Goal: Task Accomplishment & Management: Manage account settings

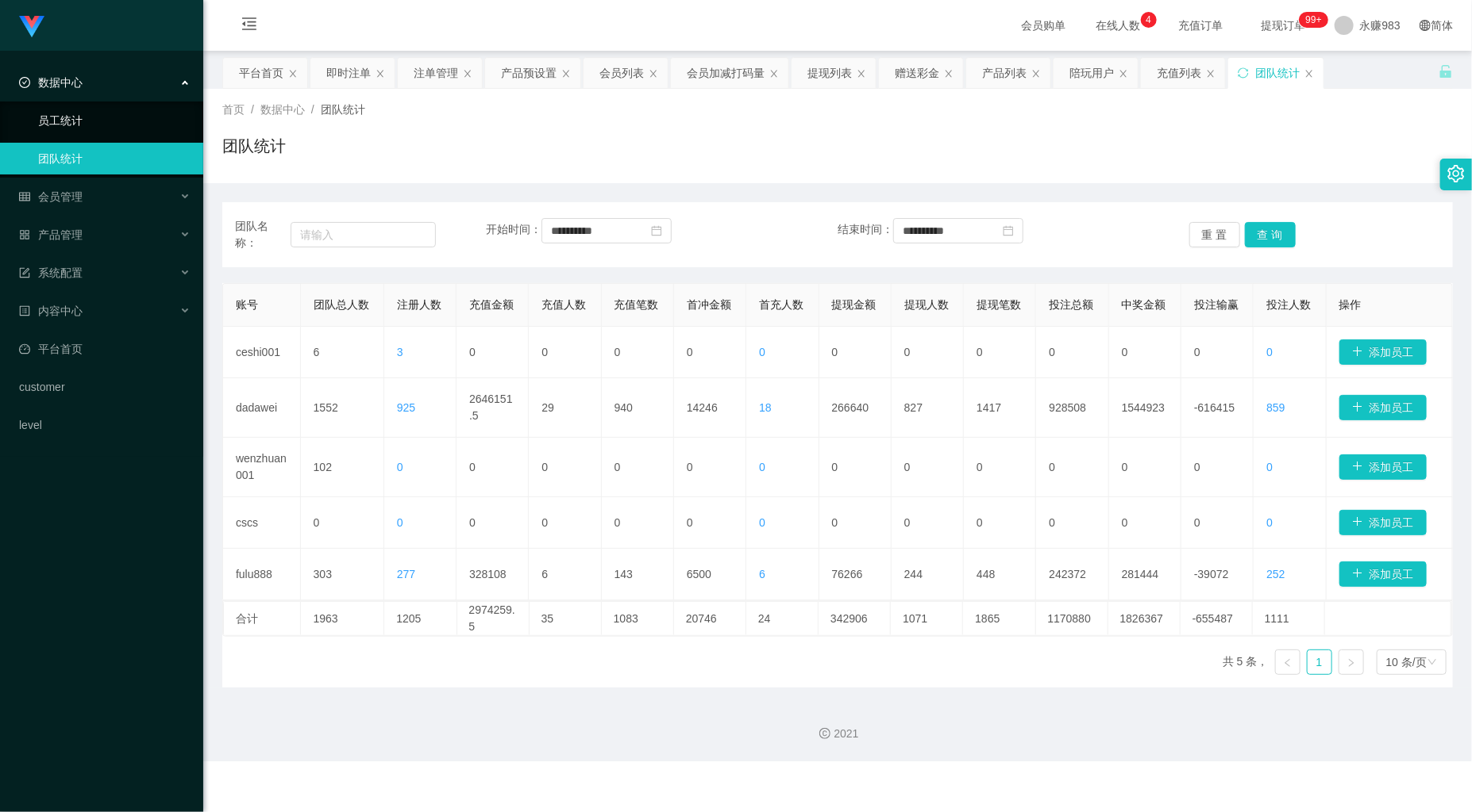
click at [117, 112] on link "员工统计" at bounding box center [114, 121] width 152 height 32
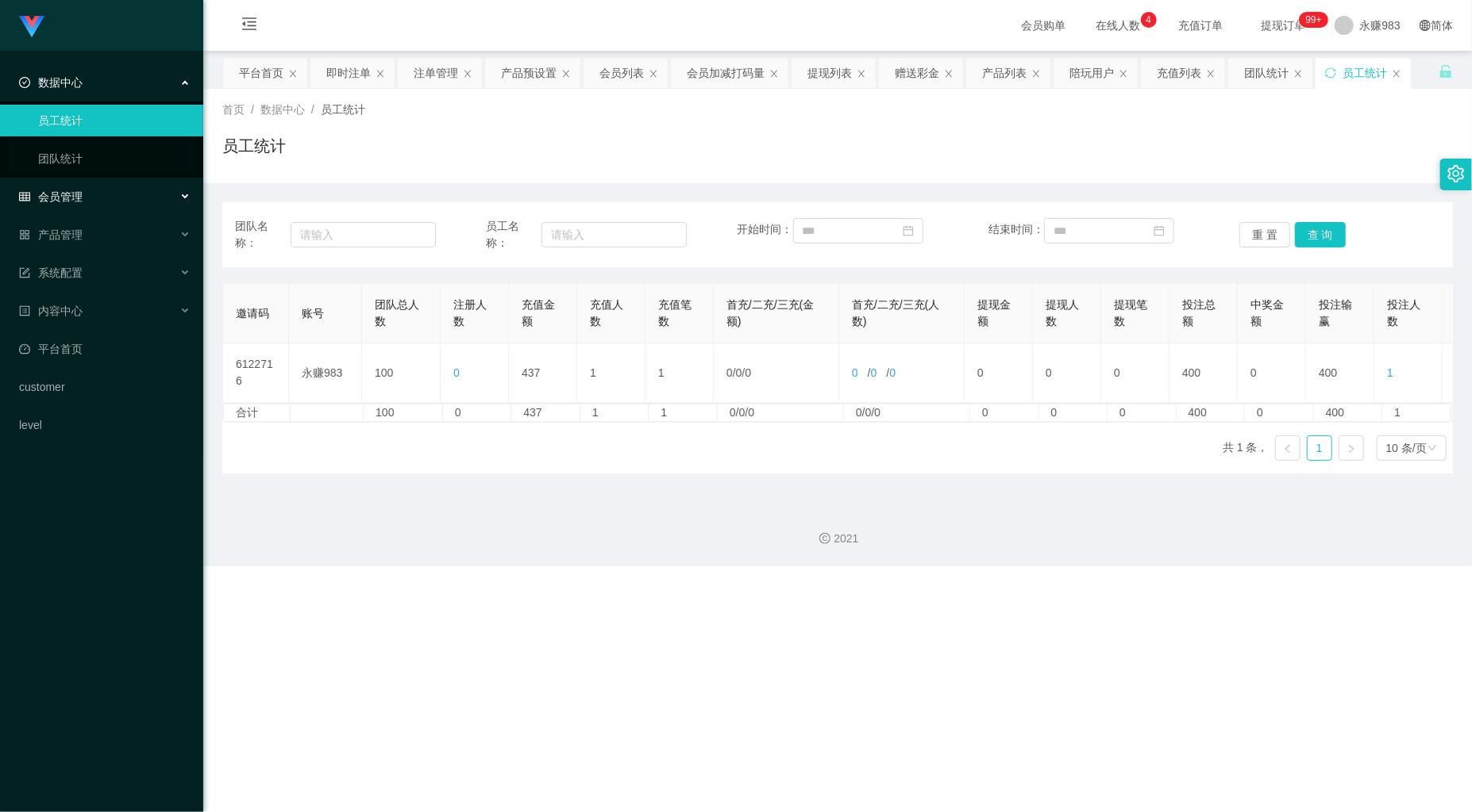
click at [103, 195] on div "会员管理" at bounding box center [101, 197] width 204 height 32
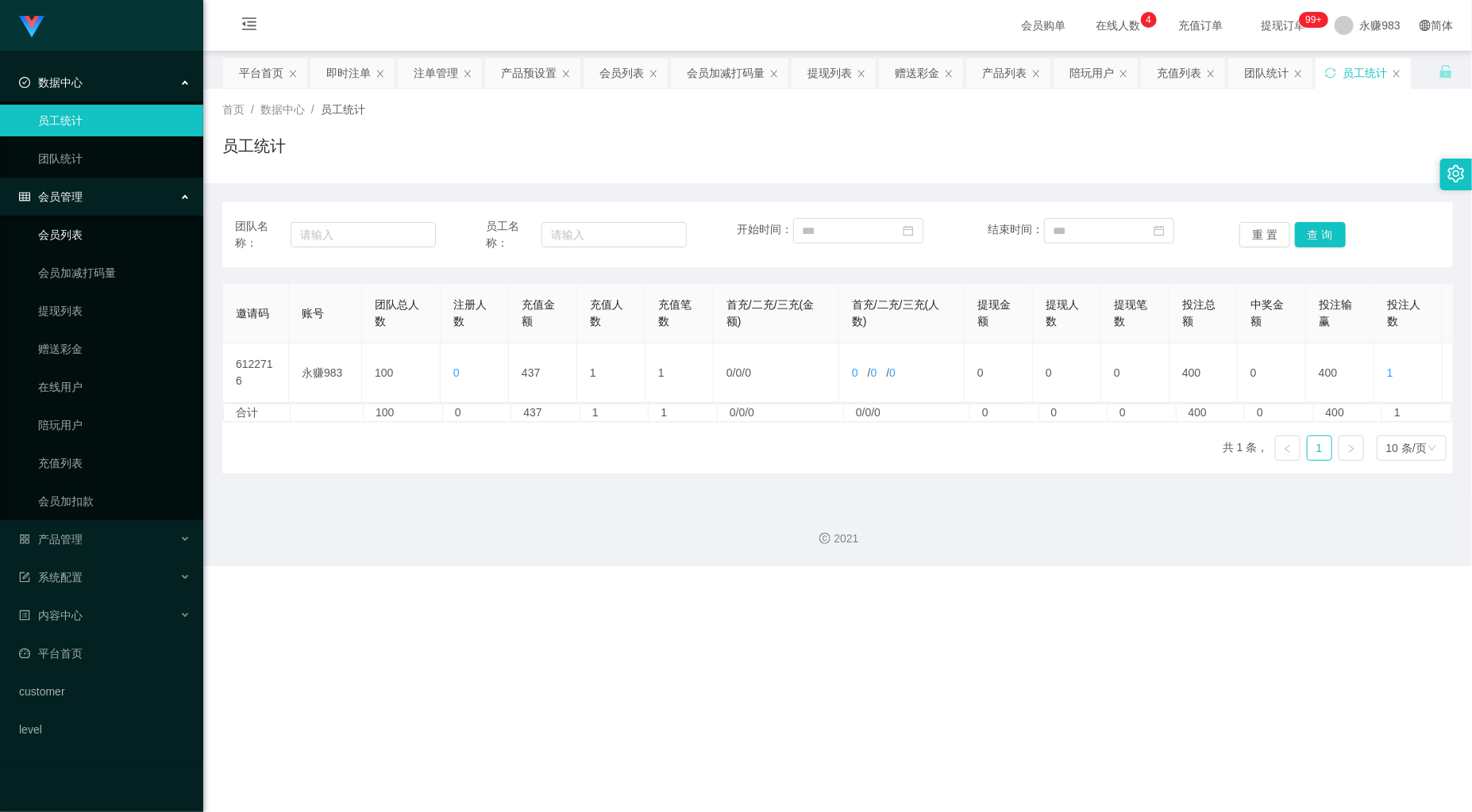
click at [84, 242] on link "会员列表" at bounding box center [114, 235] width 152 height 32
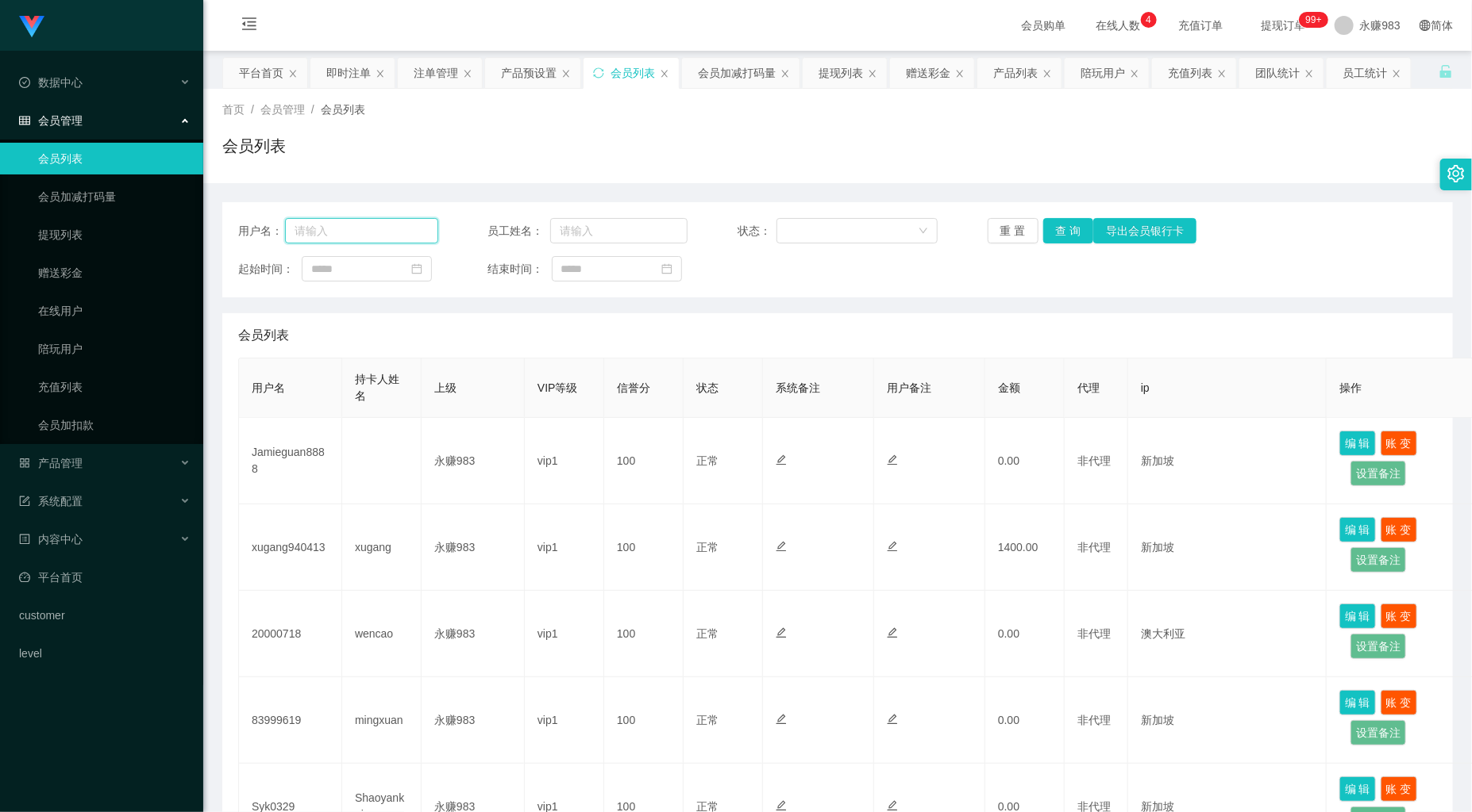
click at [365, 228] on input "text" at bounding box center [361, 231] width 152 height 26
paste input "xugang940413"
type input "xugang940413"
click at [1075, 227] on button "查 询" at bounding box center [1068, 231] width 51 height 26
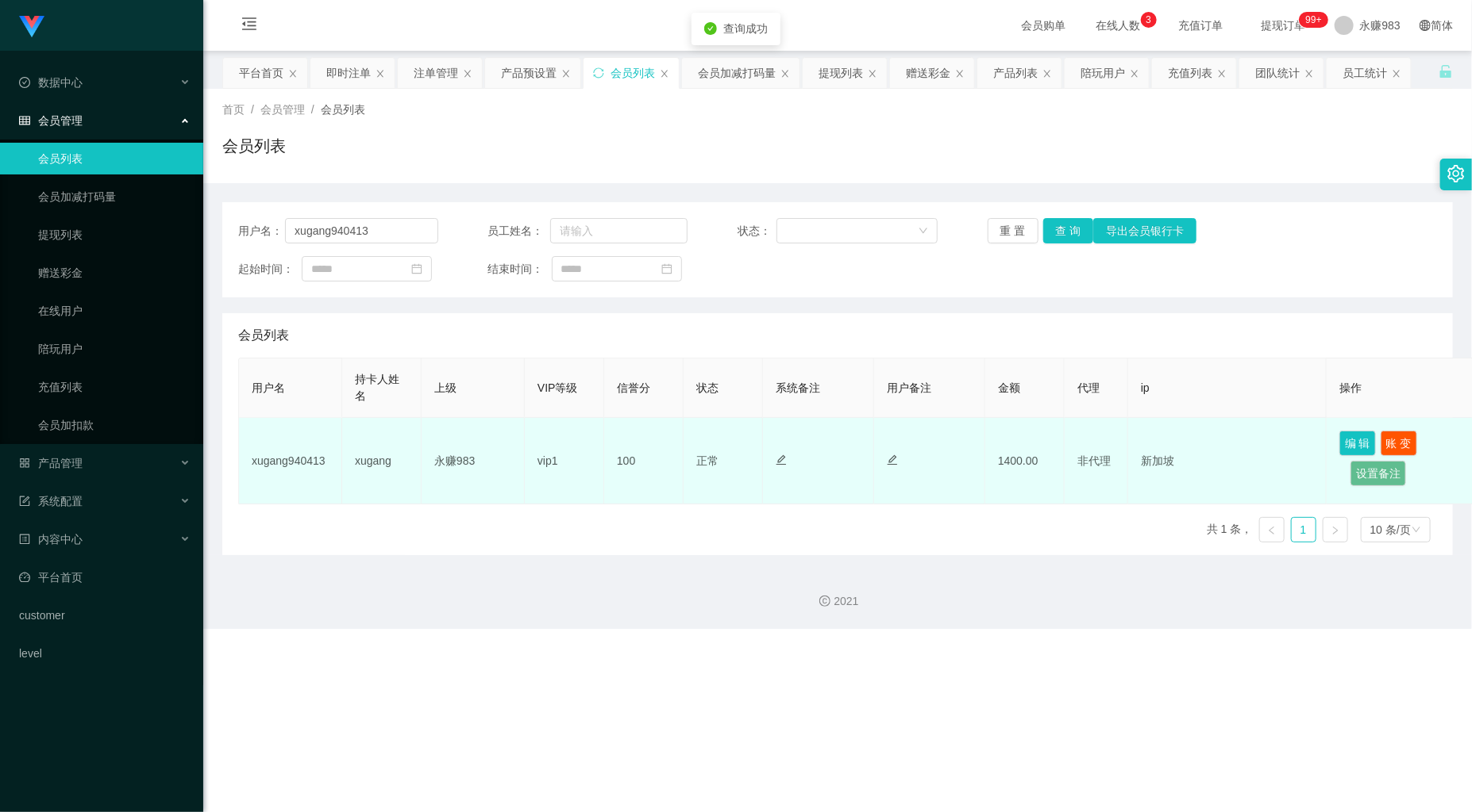
click at [360, 458] on td "xugang" at bounding box center [381, 461] width 79 height 86
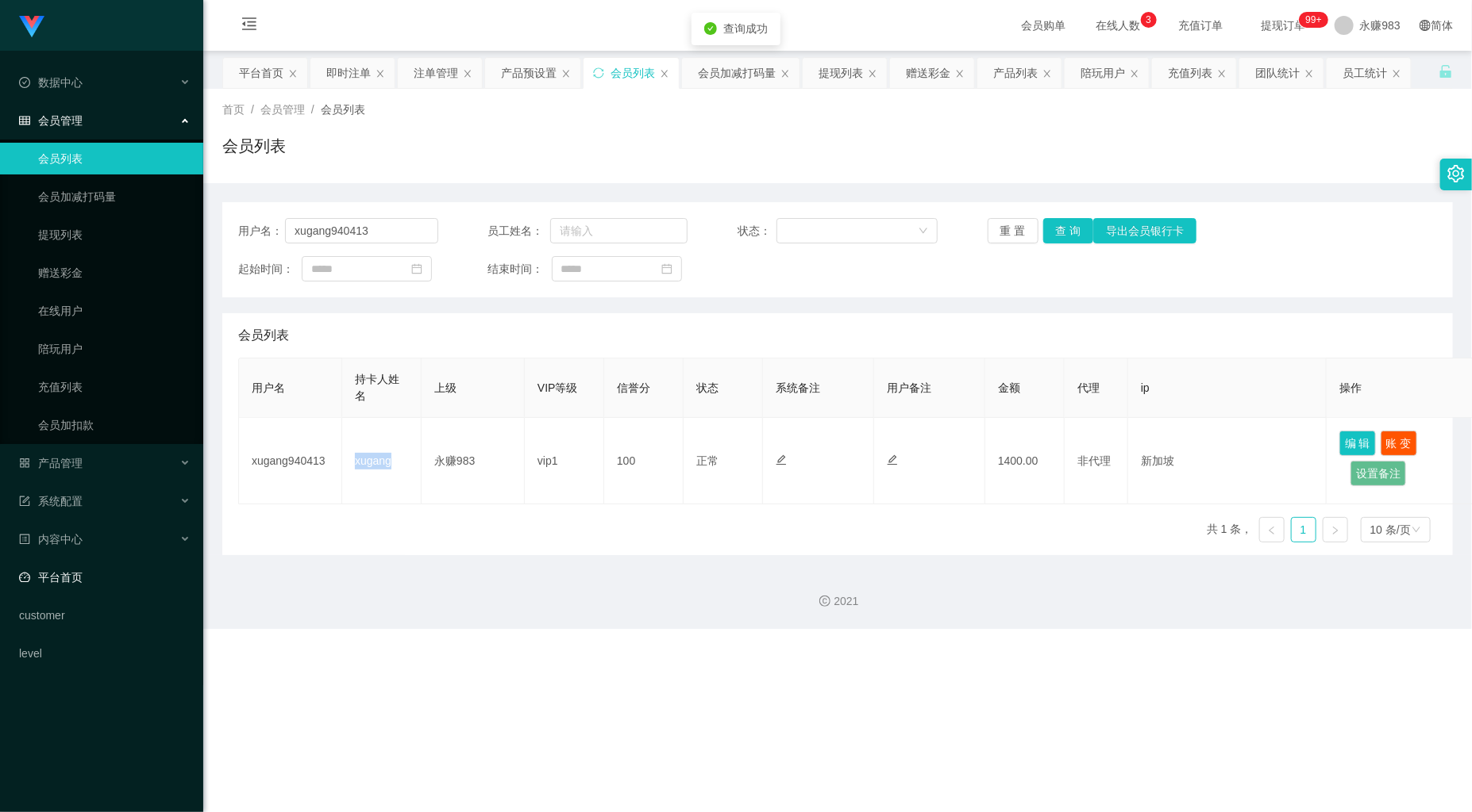
copy td "xugang"
click at [427, 617] on div "2021" at bounding box center [837, 592] width 1268 height 74
click at [81, 151] on link "会员列表" at bounding box center [114, 159] width 152 height 32
click at [63, 389] on link "充值列表" at bounding box center [114, 387] width 152 height 32
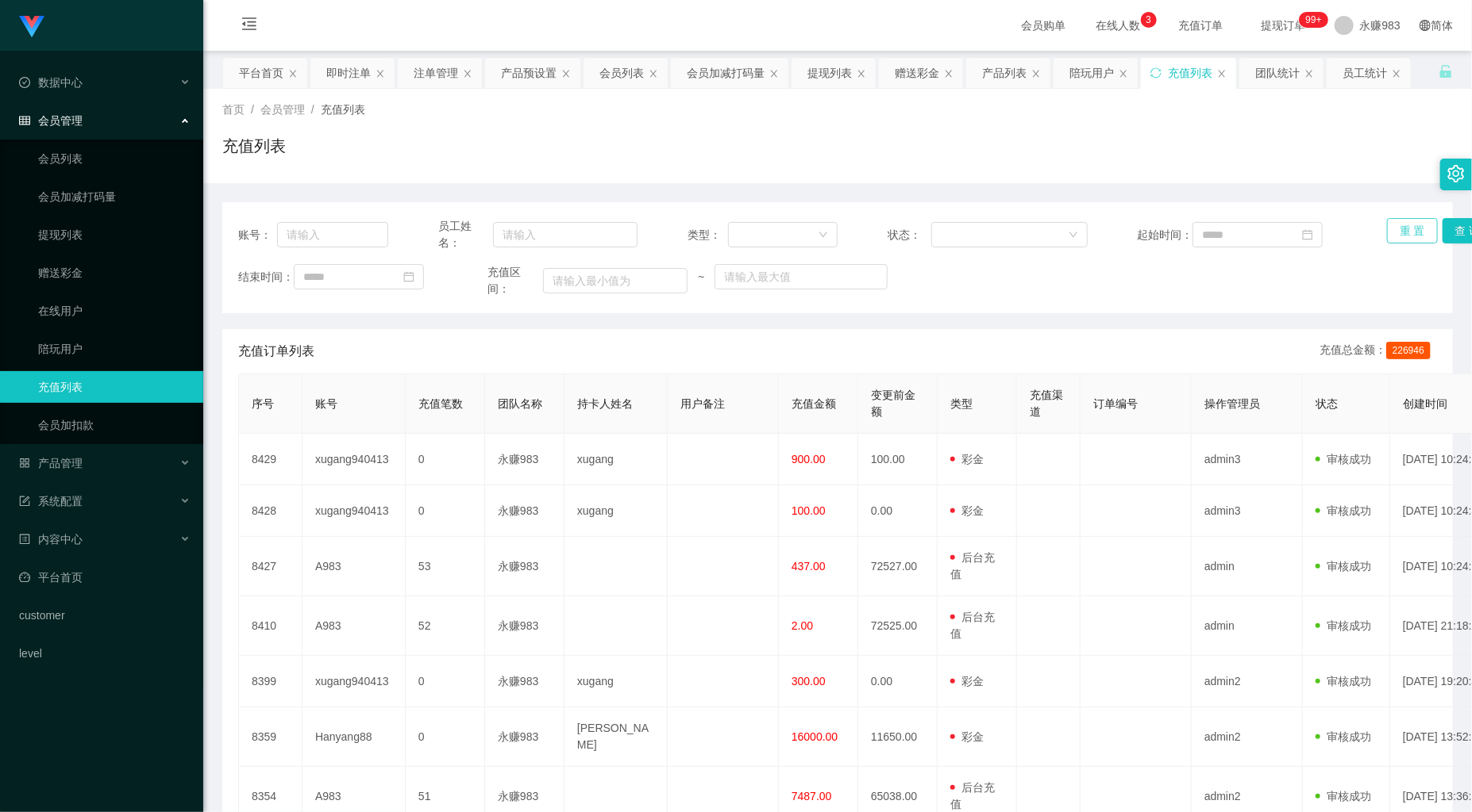
click at [1407, 227] on button "重 置" at bounding box center [1412, 231] width 51 height 26
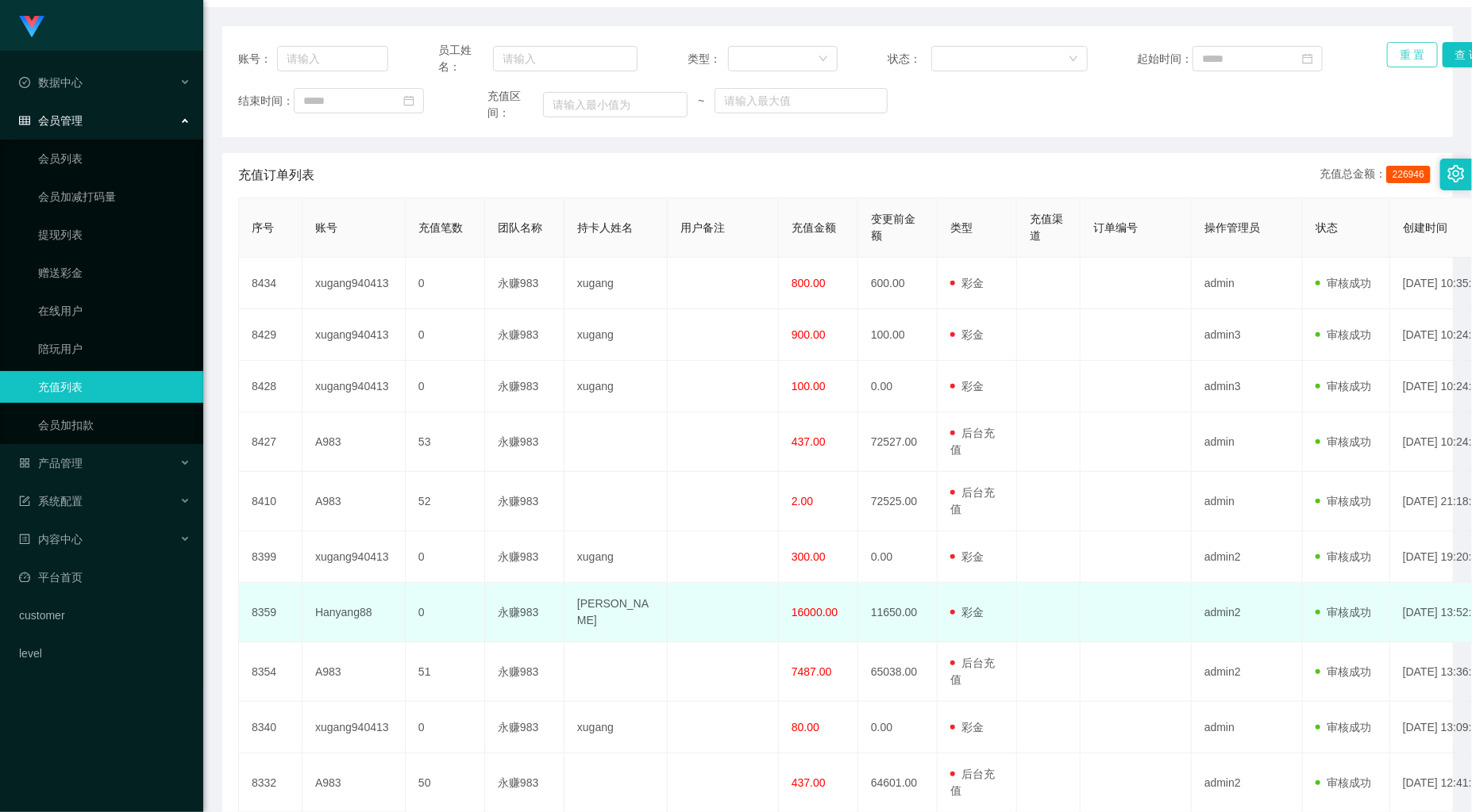
scroll to position [88, 0]
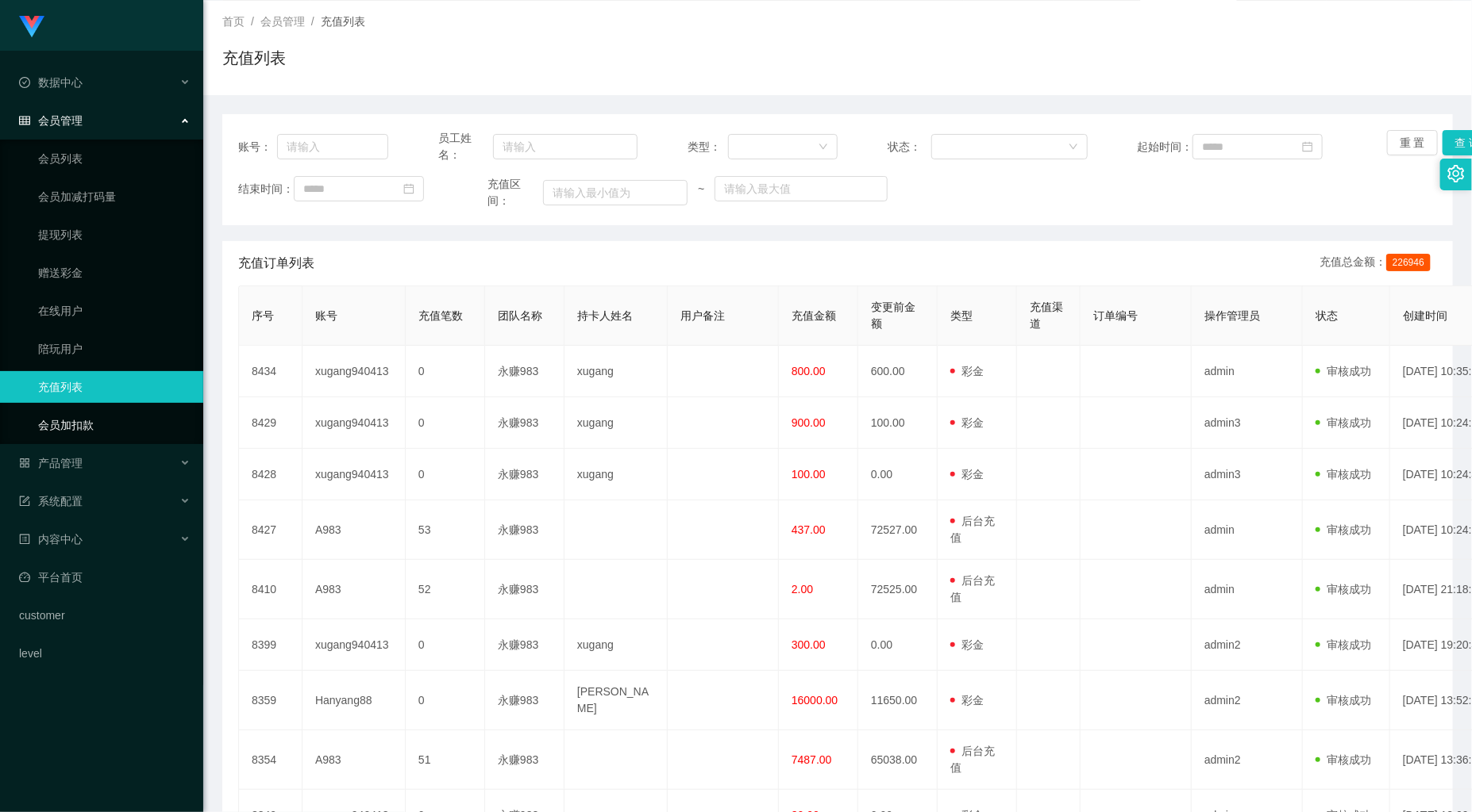
click at [85, 430] on link "会员加扣款" at bounding box center [114, 426] width 152 height 32
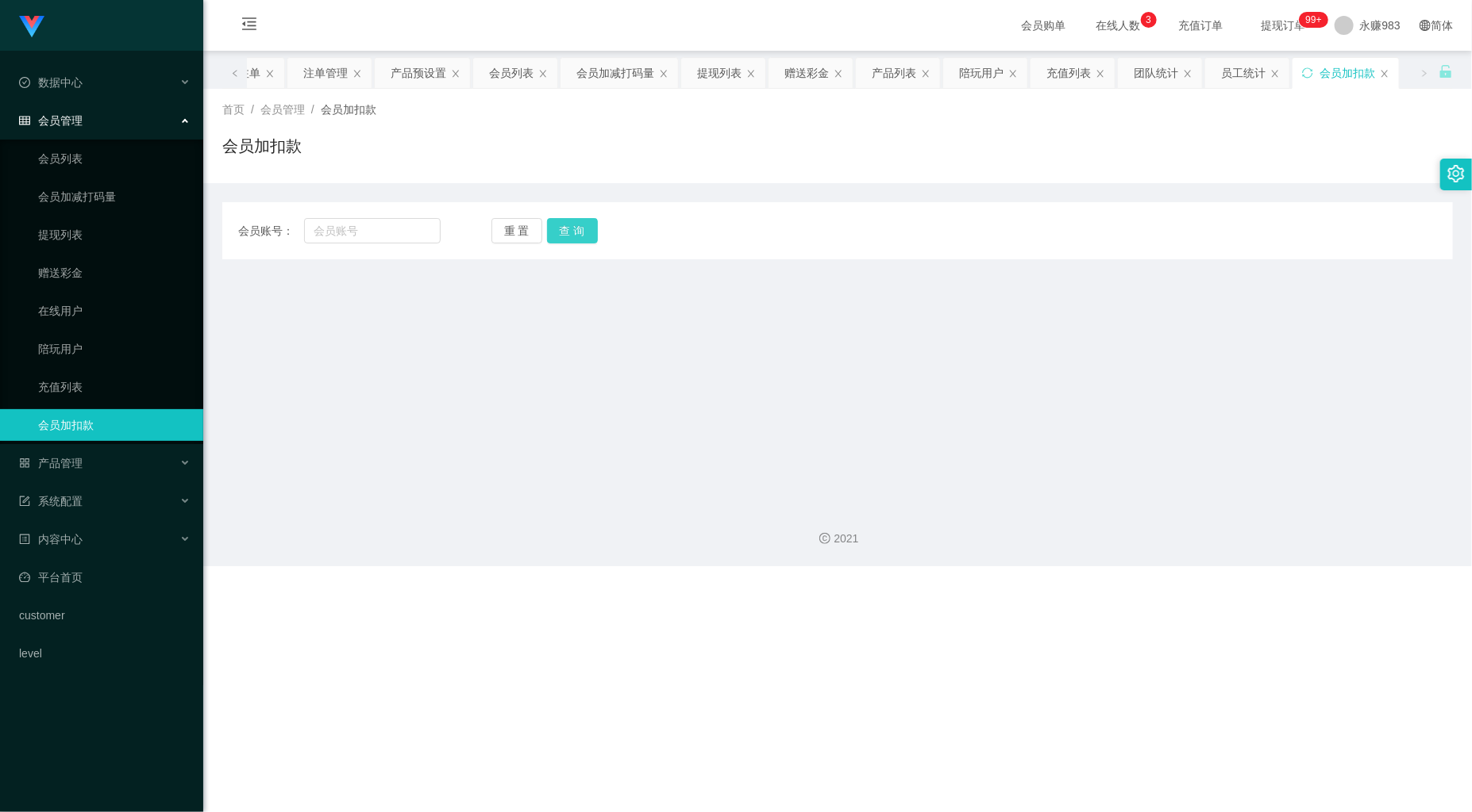
click at [574, 233] on button "查 询" at bounding box center [572, 231] width 51 height 26
click at [526, 226] on button "重 置" at bounding box center [516, 231] width 51 height 26
click at [107, 394] on link "充值列表" at bounding box center [114, 387] width 152 height 32
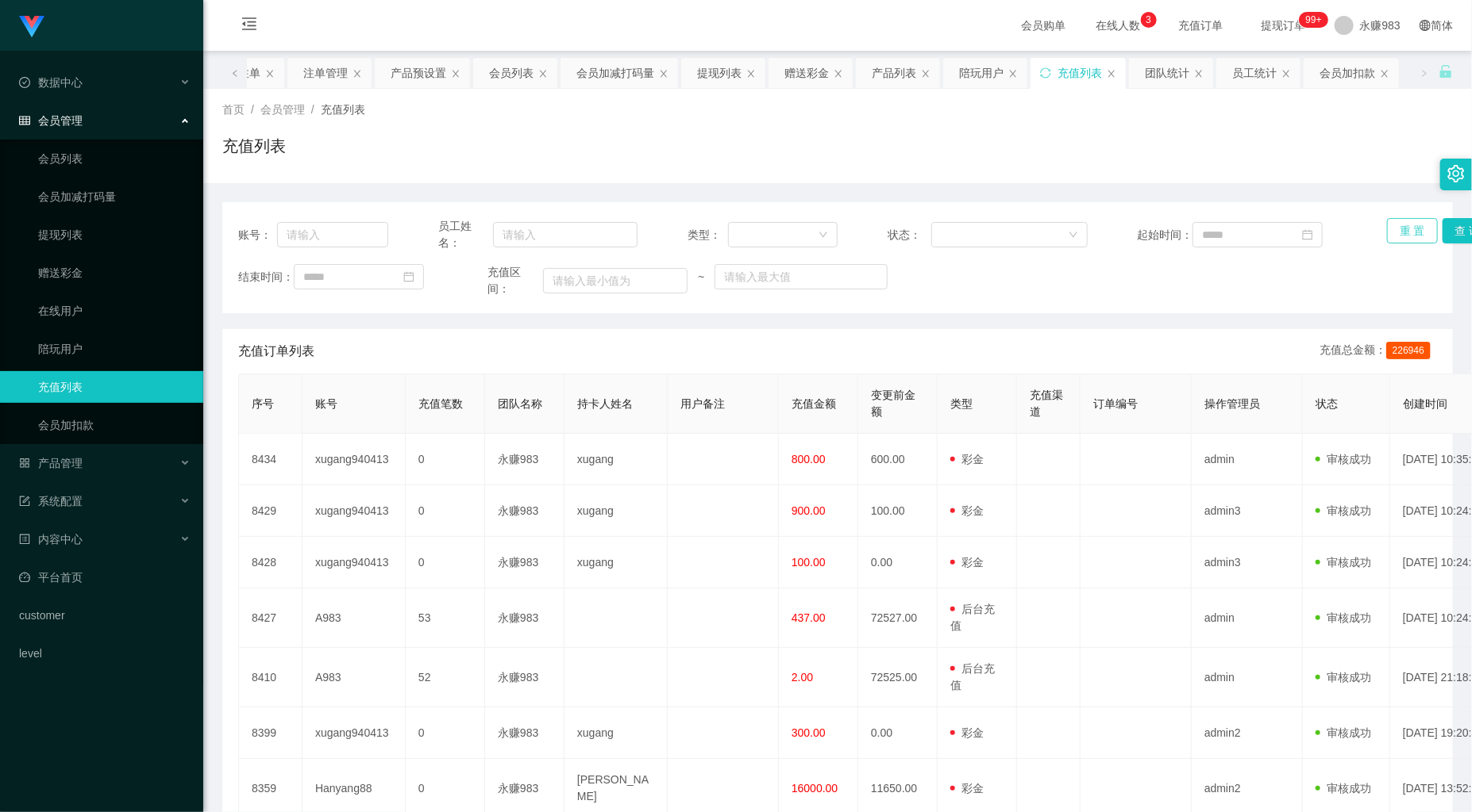
click at [1393, 238] on button "重 置" at bounding box center [1412, 231] width 51 height 26
click at [1454, 234] on button "查 询" at bounding box center [1468, 231] width 51 height 26
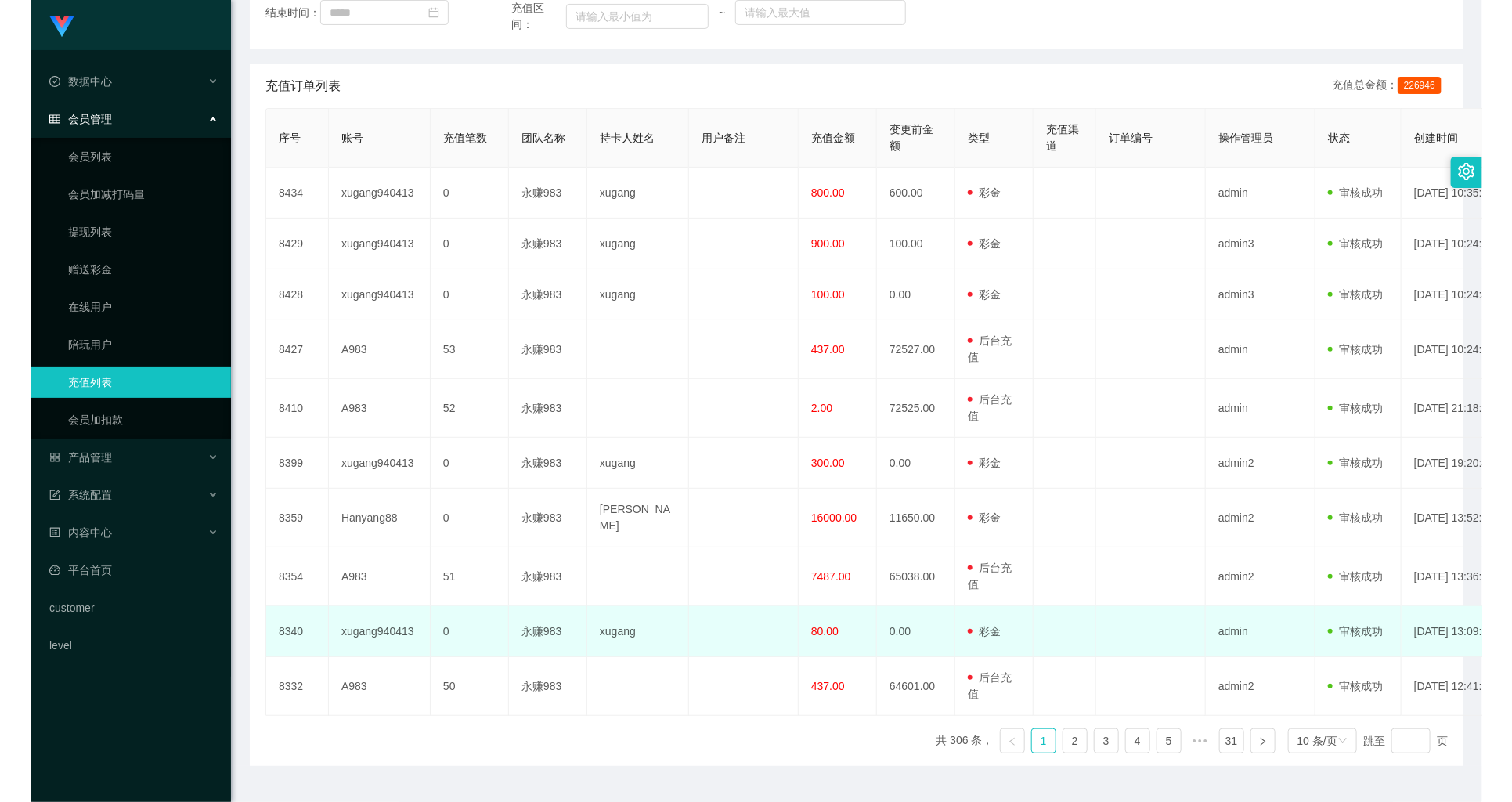
scroll to position [290, 0]
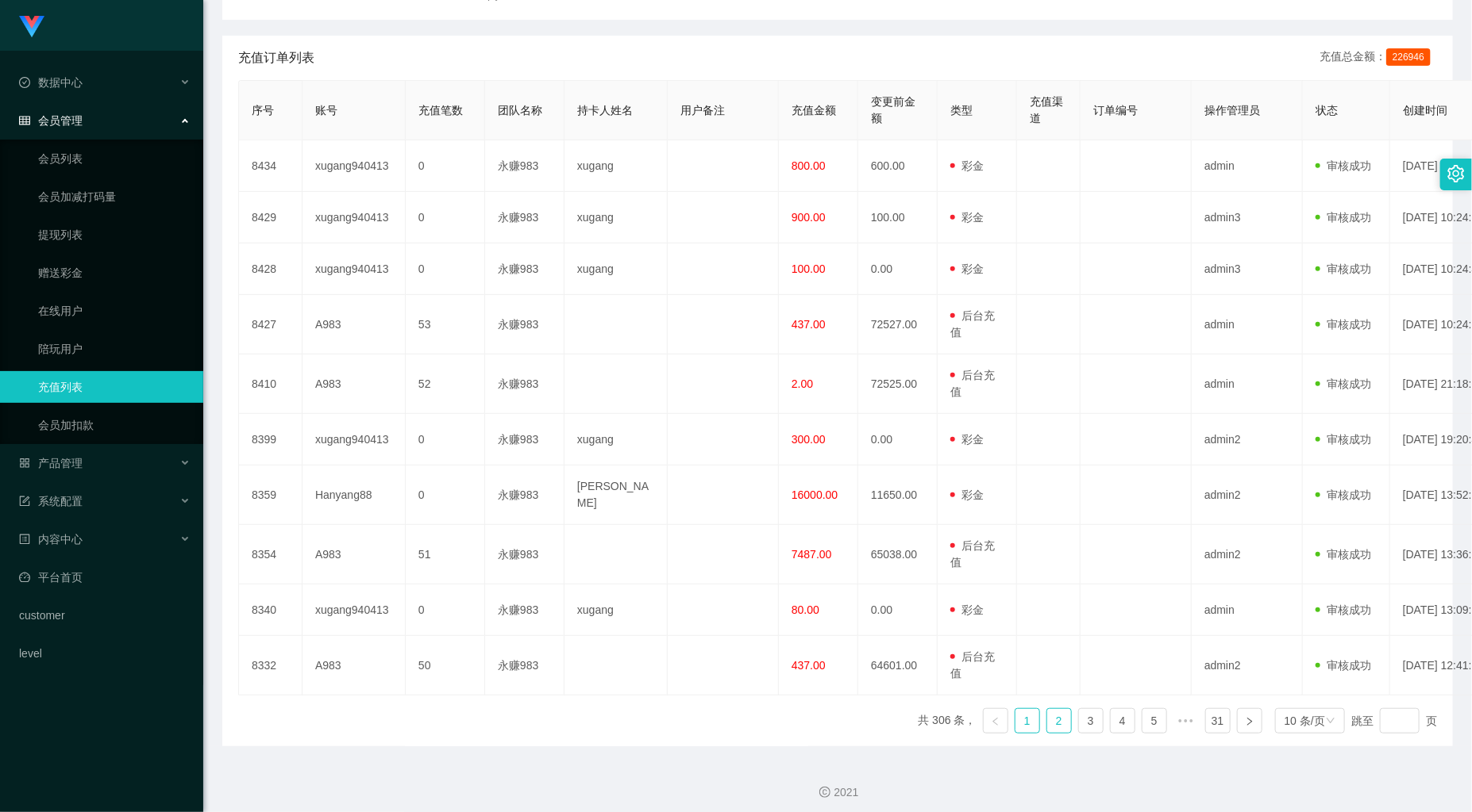
click at [1057, 714] on link "2" at bounding box center [1059, 720] width 24 height 24
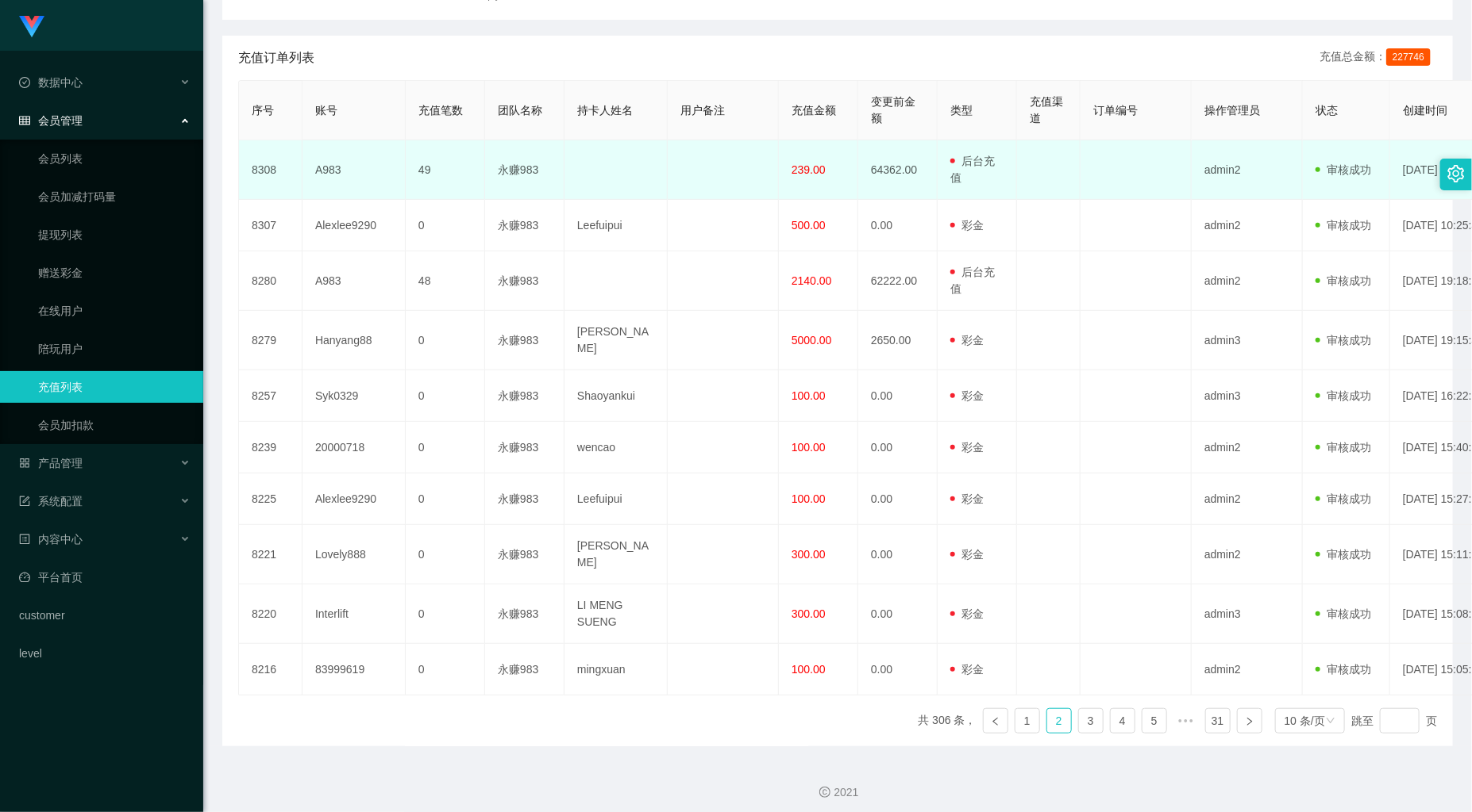
click at [895, 173] on td "64362.00" at bounding box center [897, 170] width 79 height 60
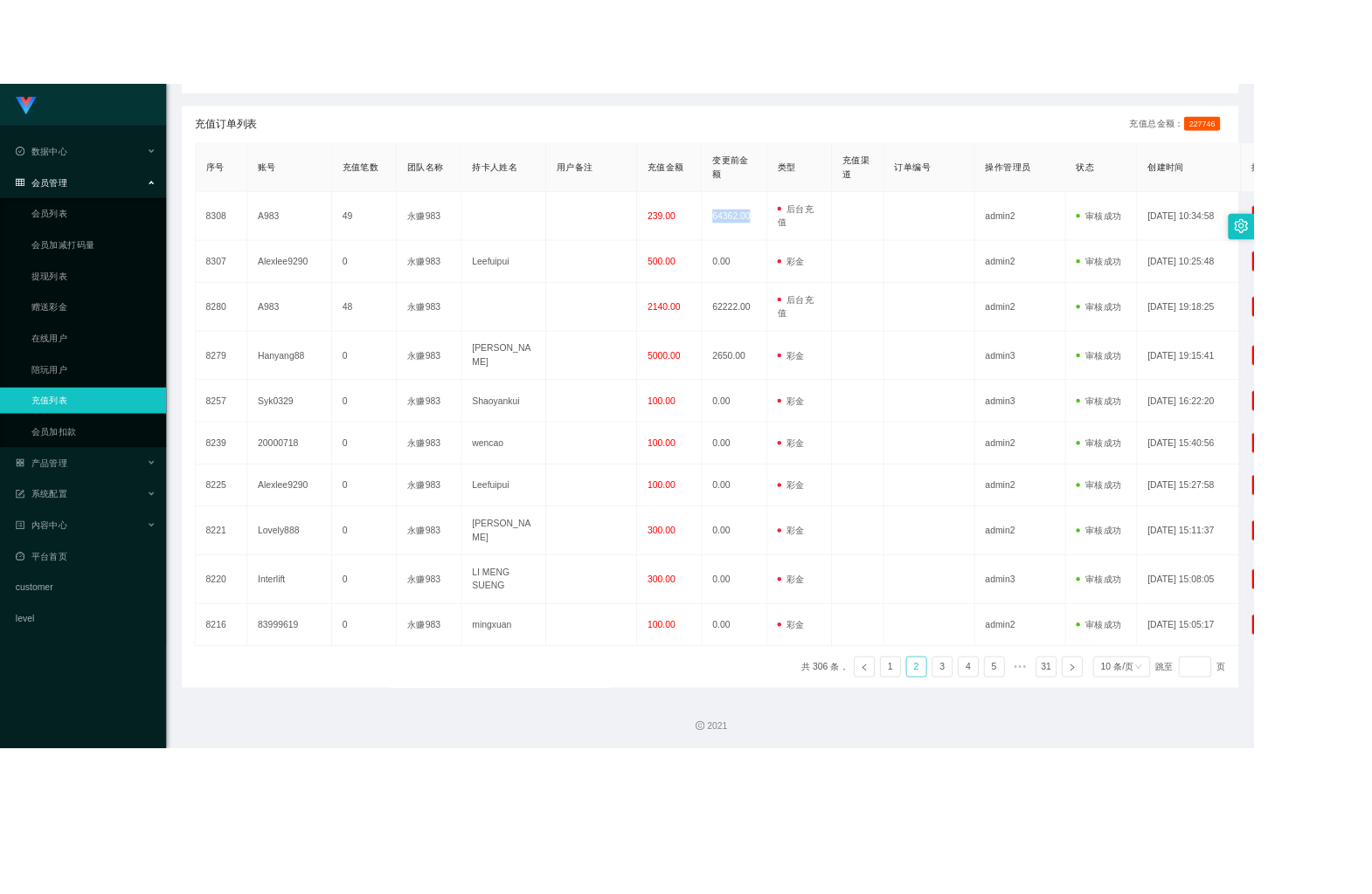
scroll to position [306, 0]
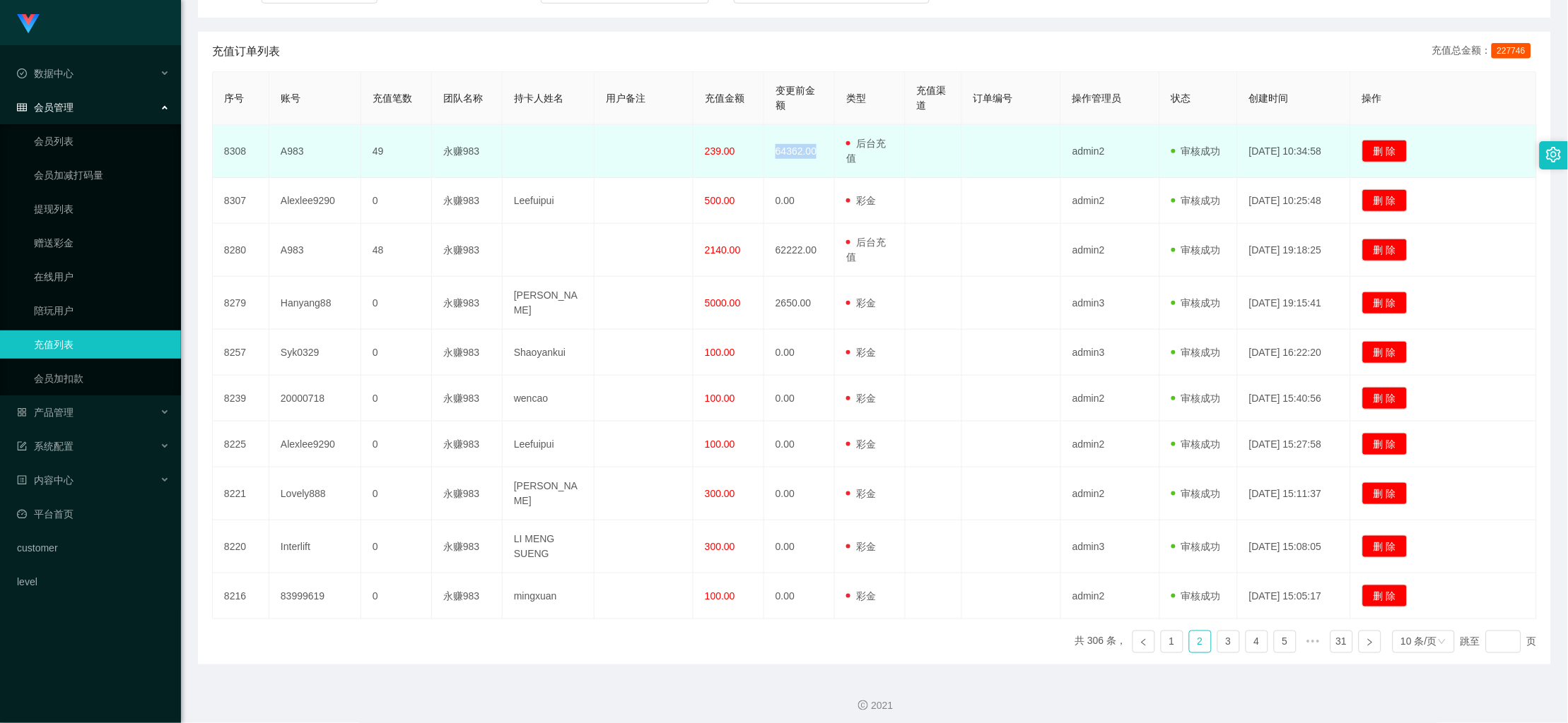
click at [799, 142] on td "64362.00" at bounding box center [799, 151] width 70 height 53
click at [796, 142] on td "64362.00" at bounding box center [799, 151] width 70 height 53
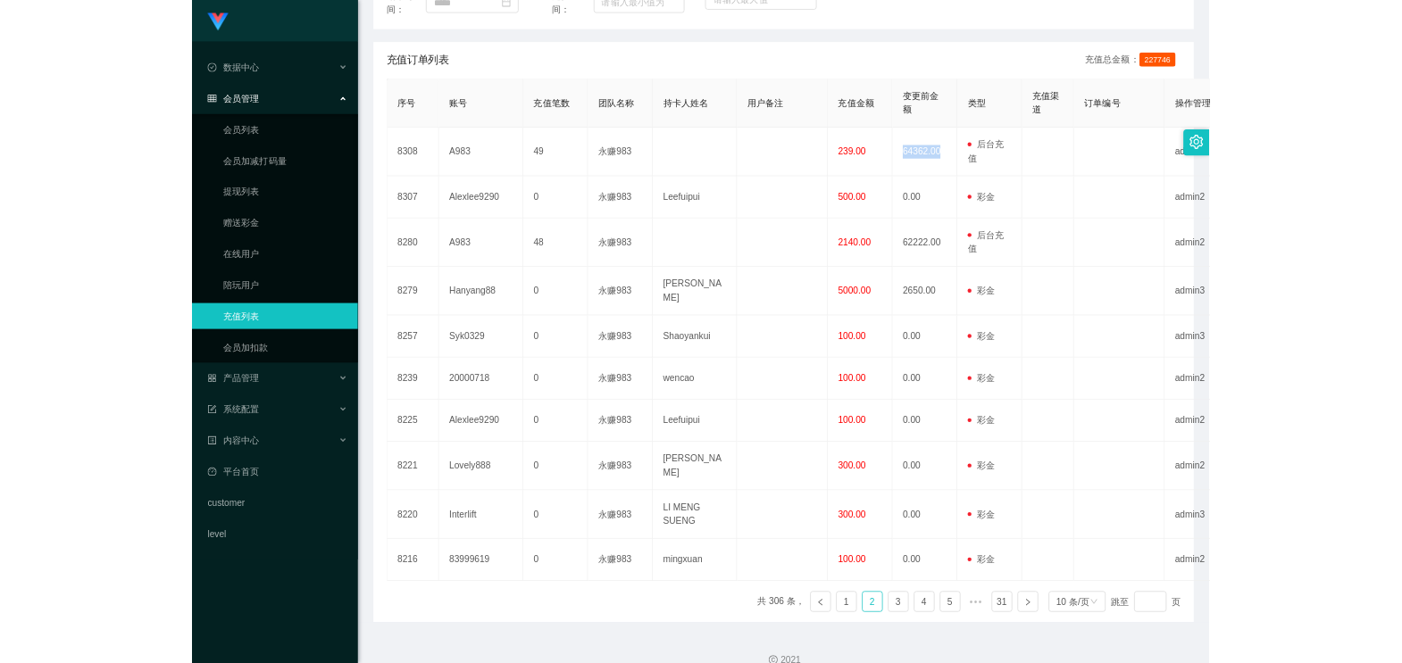
scroll to position [330, 0]
